Goal: Find specific page/section

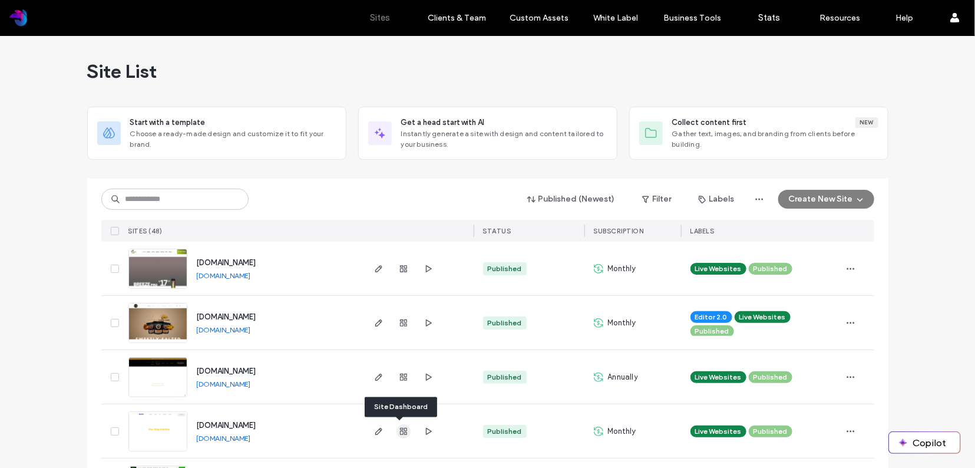
click at [402, 430] on use "button" at bounding box center [403, 431] width 7 height 7
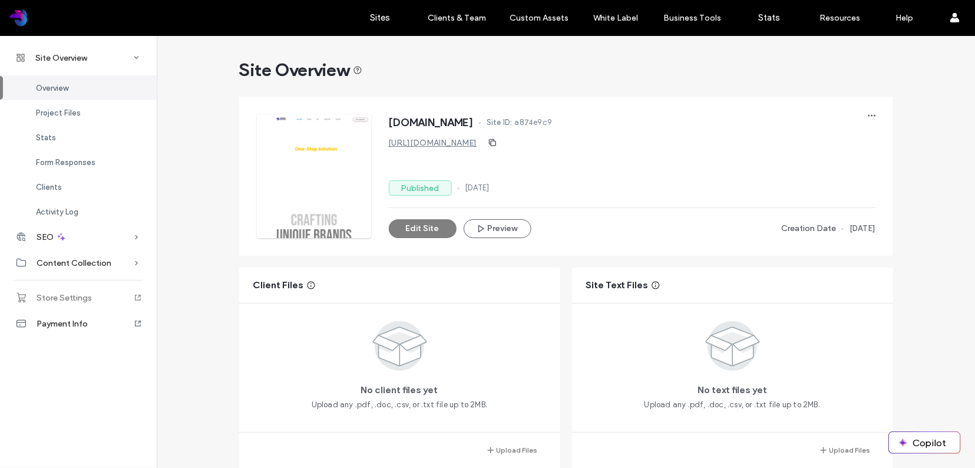
click at [99, 299] on div "Store Settings" at bounding box center [78, 297] width 157 height 26
